Goal: Information Seeking & Learning: Compare options

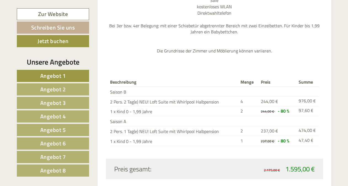
scroll to position [662, 0]
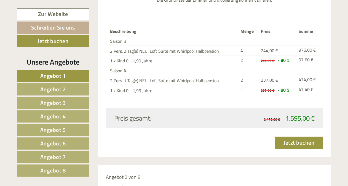
click at [50, 88] on span "Angebot 2" at bounding box center [53, 89] width 26 height 9
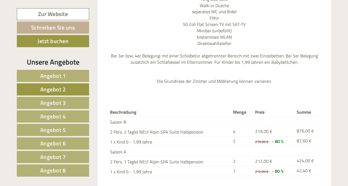
scroll to position [627, 0]
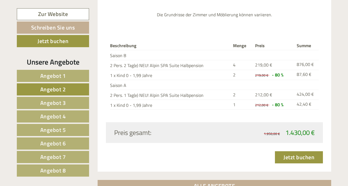
click at [58, 101] on span "Angebot 3" at bounding box center [53, 102] width 26 height 9
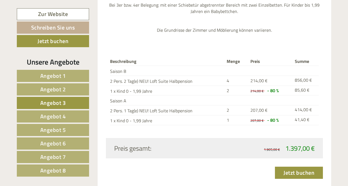
scroll to position [655, 0]
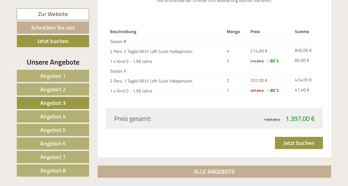
click at [50, 113] on span "Angebot 4" at bounding box center [53, 116] width 26 height 9
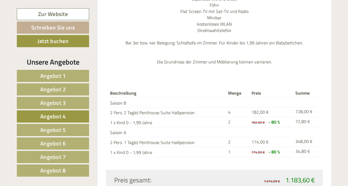
scroll to position [600, 0]
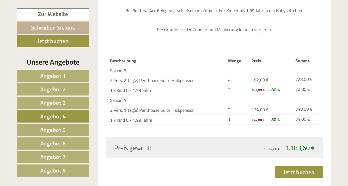
click at [51, 130] on span "Angebot 5" at bounding box center [53, 129] width 26 height 9
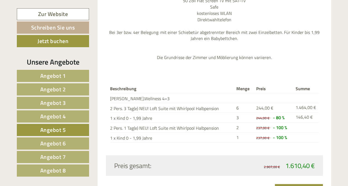
scroll to position [655, 0]
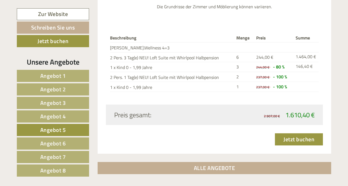
click at [47, 140] on span "Angebot 6" at bounding box center [53, 143] width 26 height 9
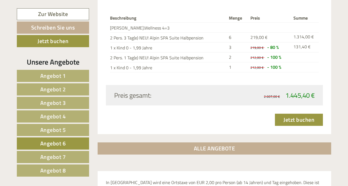
click at [47, 154] on span "Angebot 7" at bounding box center [53, 156] width 26 height 9
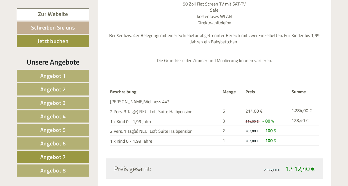
scroll to position [627, 0]
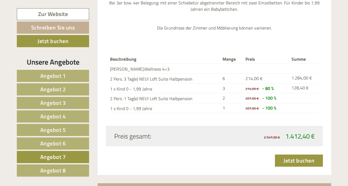
click at [56, 167] on span "Angebot 8" at bounding box center [53, 170] width 26 height 9
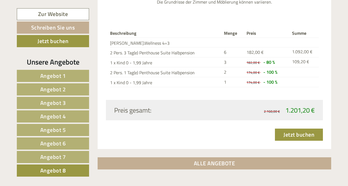
scroll to position [297, 0]
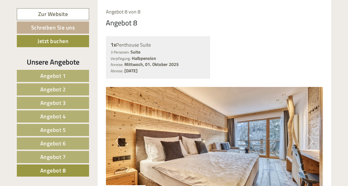
click at [63, 153] on span "Angebot 7" at bounding box center [53, 156] width 26 height 9
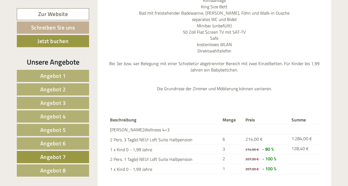
scroll to position [627, 0]
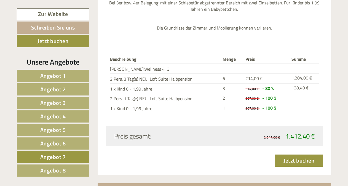
click at [76, 172] on link "Angebot 8" at bounding box center [53, 170] width 72 height 12
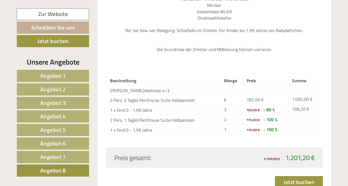
scroll to position [572, 0]
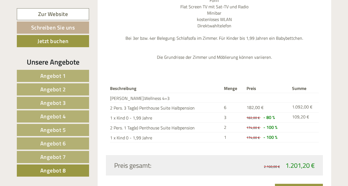
click at [60, 128] on span "Angebot 5" at bounding box center [53, 129] width 26 height 9
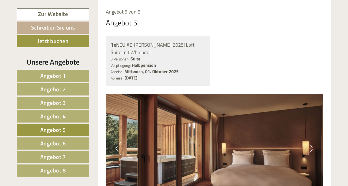
click at [41, 114] on span "Angebot 4" at bounding box center [53, 116] width 26 height 9
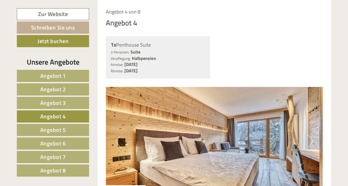
click at [47, 132] on span "Angebot 5" at bounding box center [53, 129] width 26 height 9
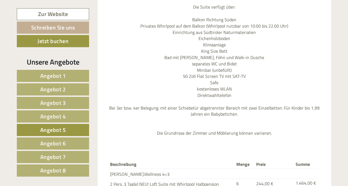
scroll to position [600, 0]
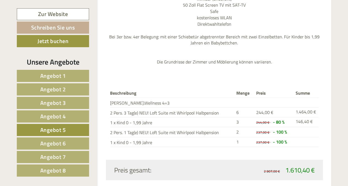
click at [76, 140] on link "Angebot 6" at bounding box center [53, 143] width 72 height 12
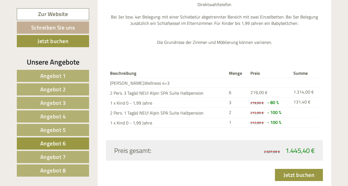
click at [60, 169] on span "Angebot 8" at bounding box center [53, 170] width 26 height 9
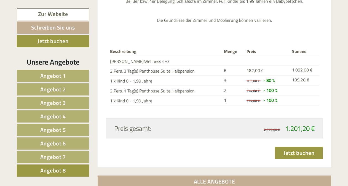
scroll to position [627, 0]
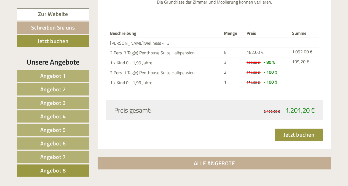
click at [63, 114] on span "Angebot 4" at bounding box center [53, 116] width 26 height 9
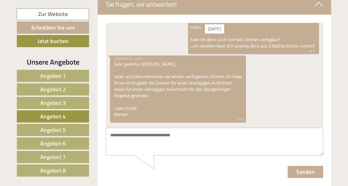
scroll to position [1040, 0]
